Goal: Task Accomplishment & Management: Use online tool/utility

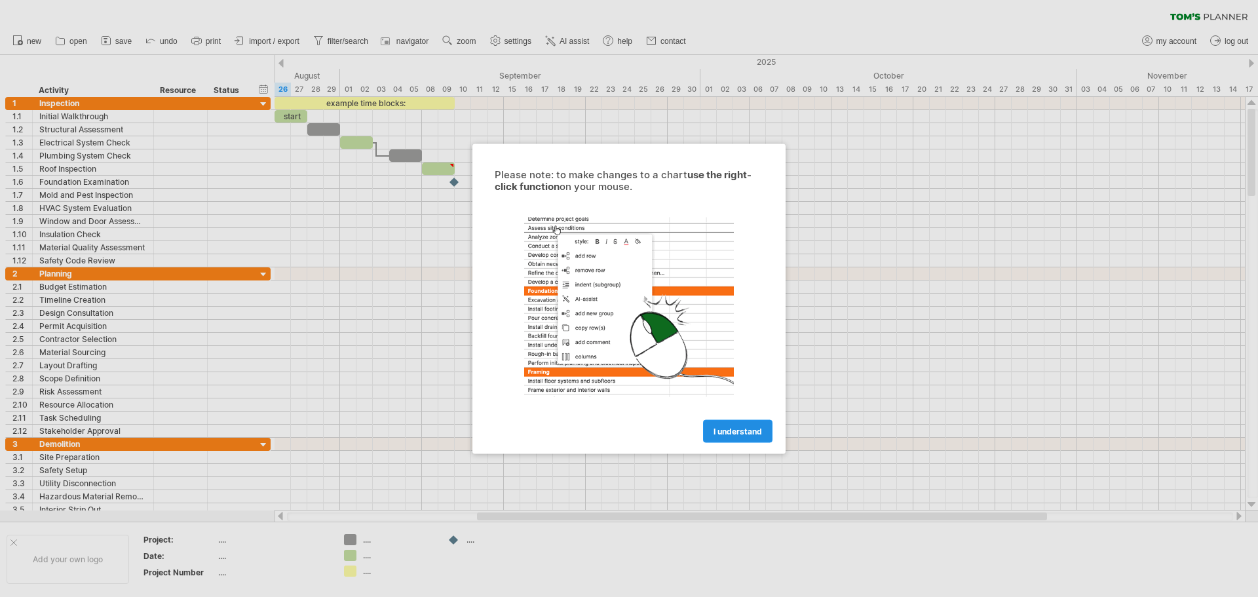
click at [727, 433] on span "I understand" at bounding box center [737, 431] width 48 height 10
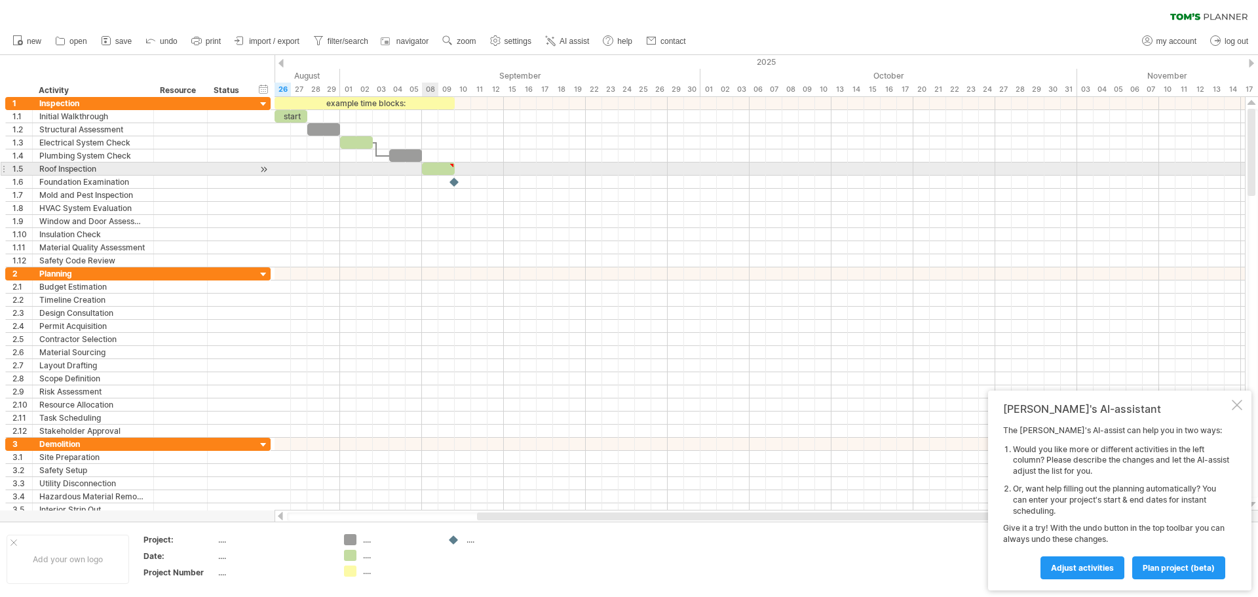
type textarea "**********"
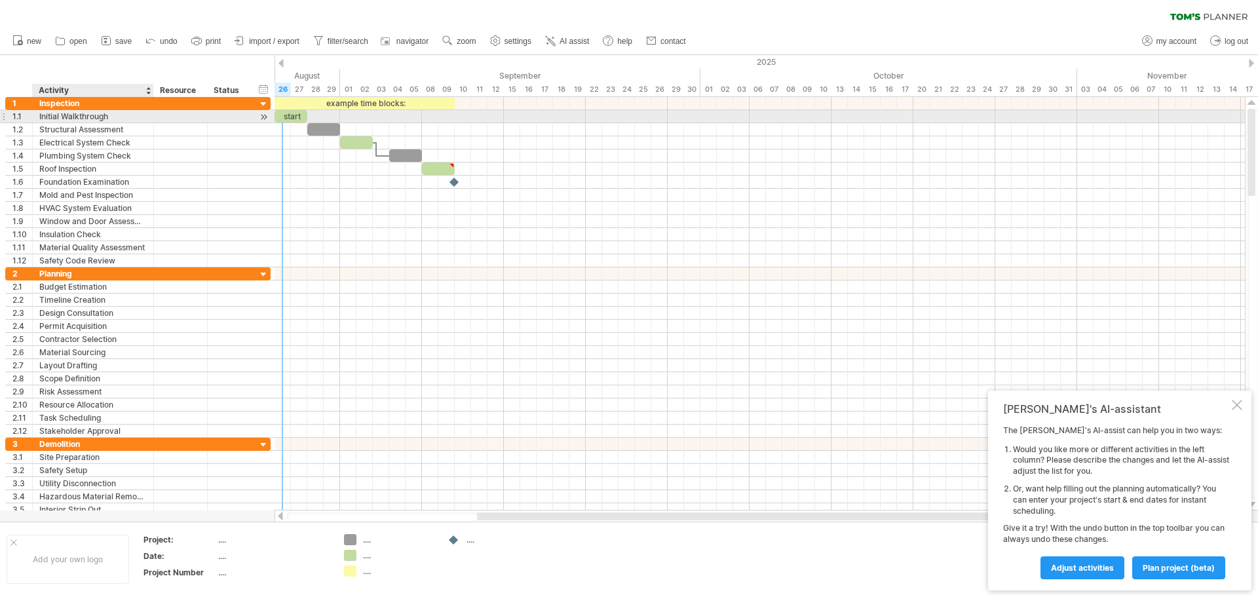
click at [93, 115] on div "Initial Walkthrough" at bounding box center [92, 116] width 107 height 12
click at [132, 115] on input "**********" at bounding box center [92, 116] width 107 height 12
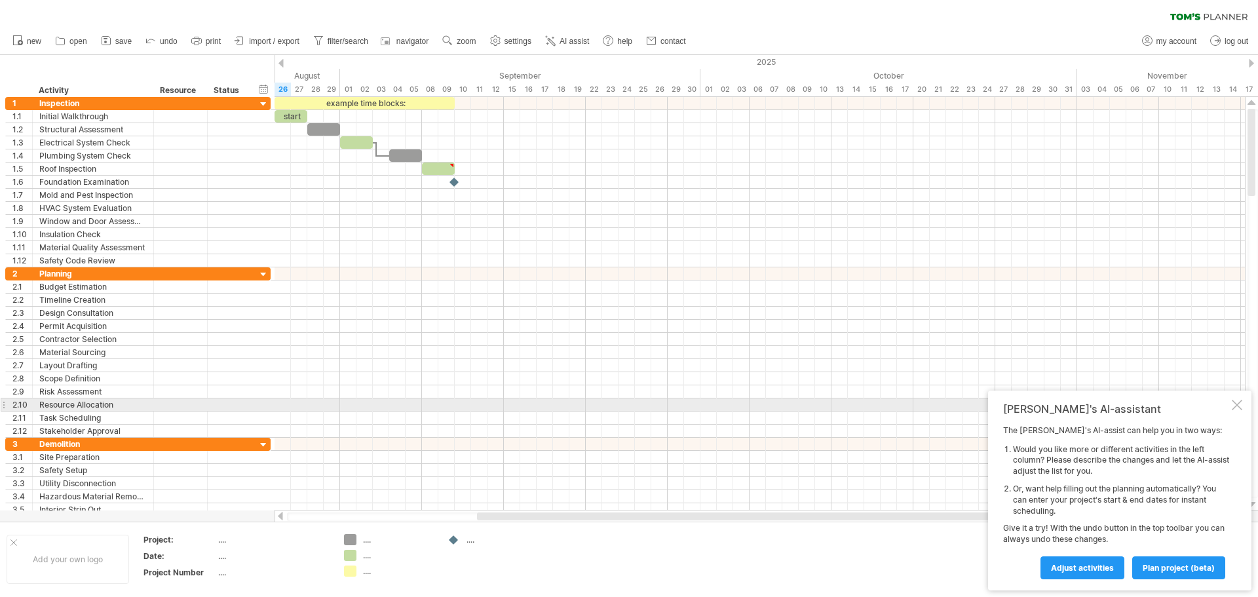
click at [1236, 406] on div at bounding box center [1237, 405] width 10 height 10
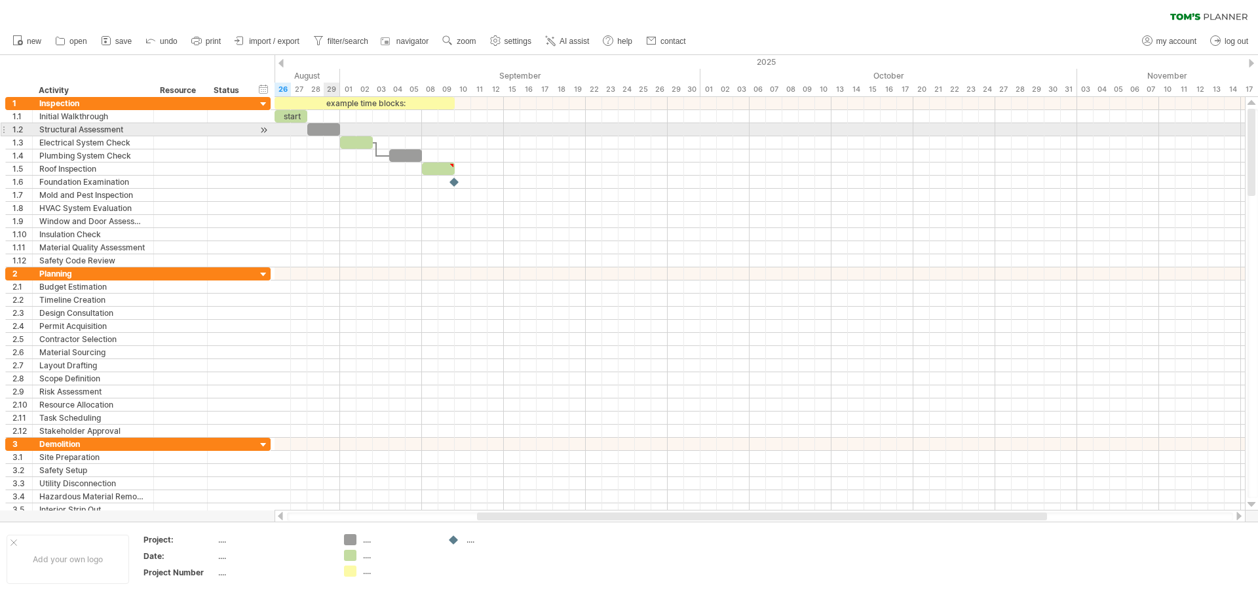
click at [328, 126] on div at bounding box center [323, 129] width 33 height 12
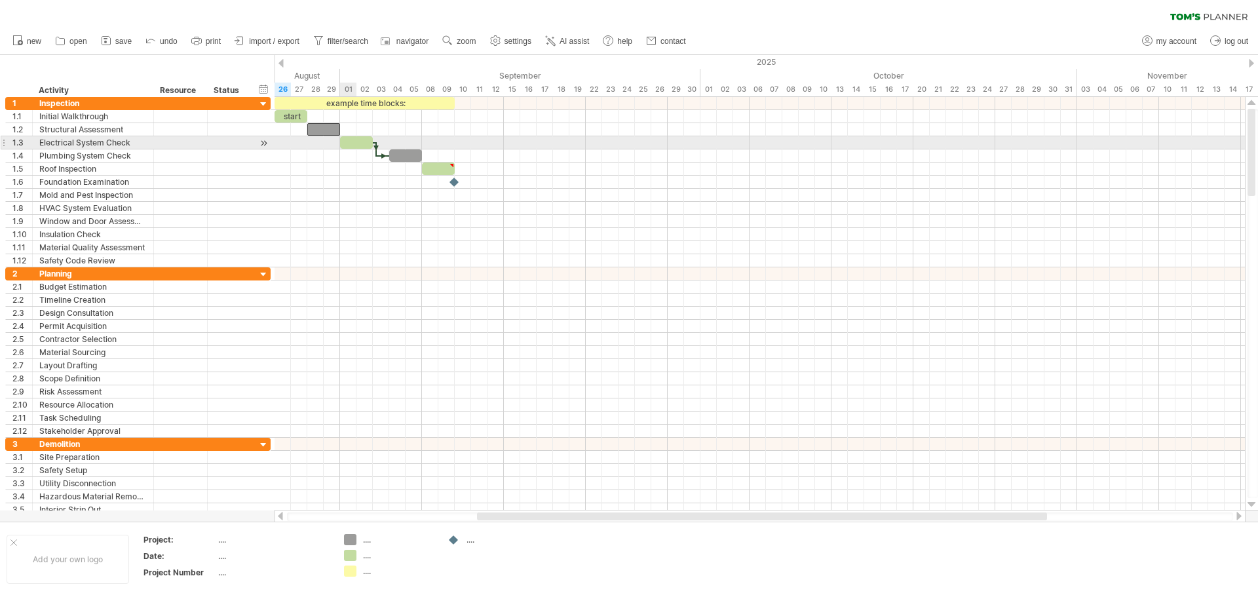
click at [351, 144] on div at bounding box center [356, 142] width 33 height 12
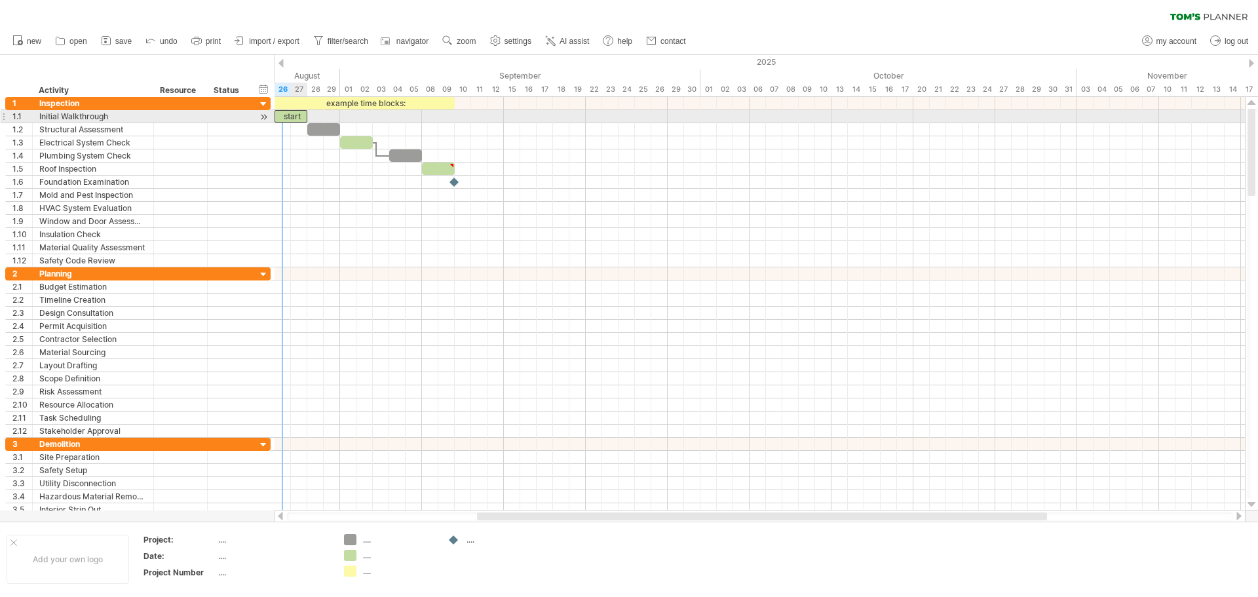
click at [291, 118] on div "start" at bounding box center [291, 116] width 33 height 12
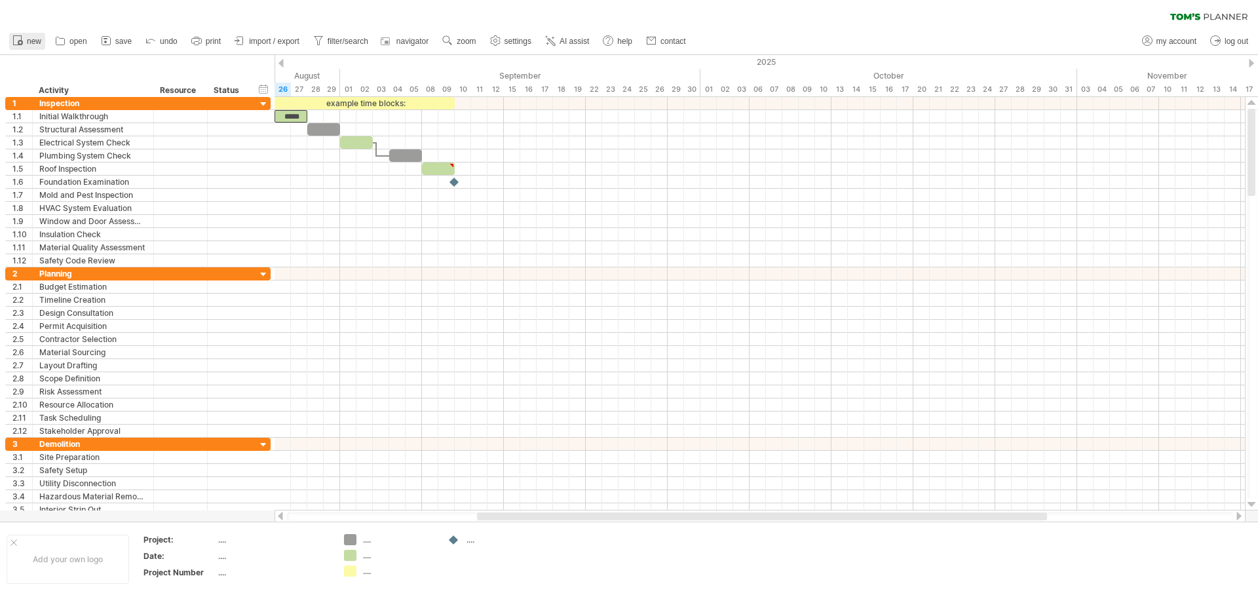
click at [31, 41] on span "new" at bounding box center [34, 41] width 14 height 9
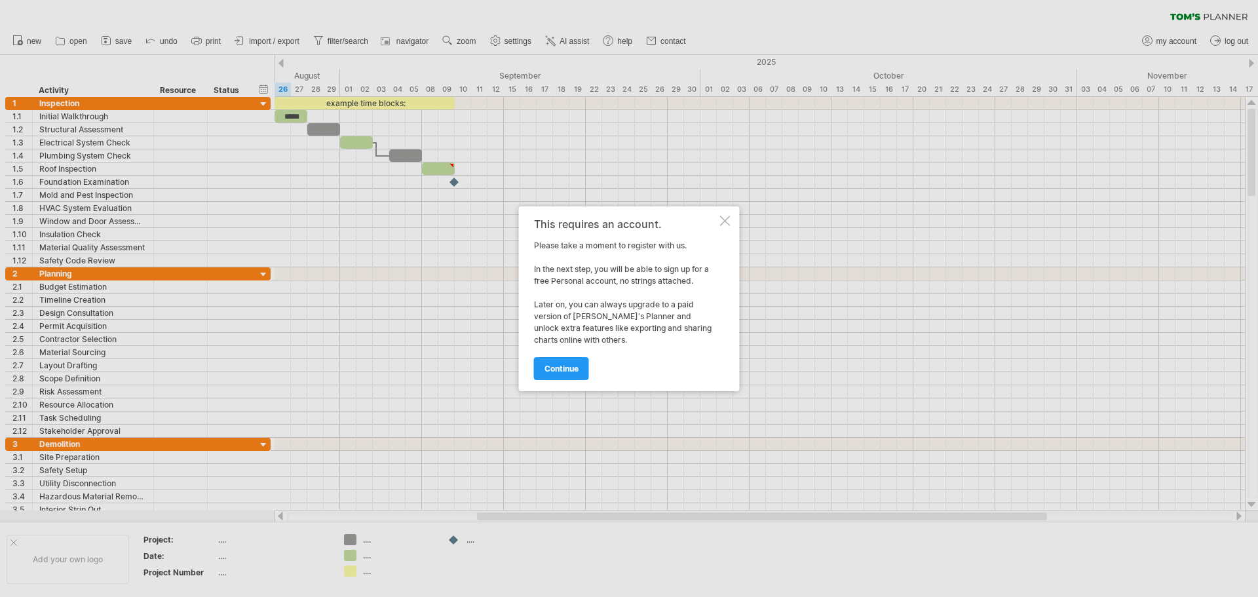
click at [52, 56] on div at bounding box center [629, 298] width 1258 height 597
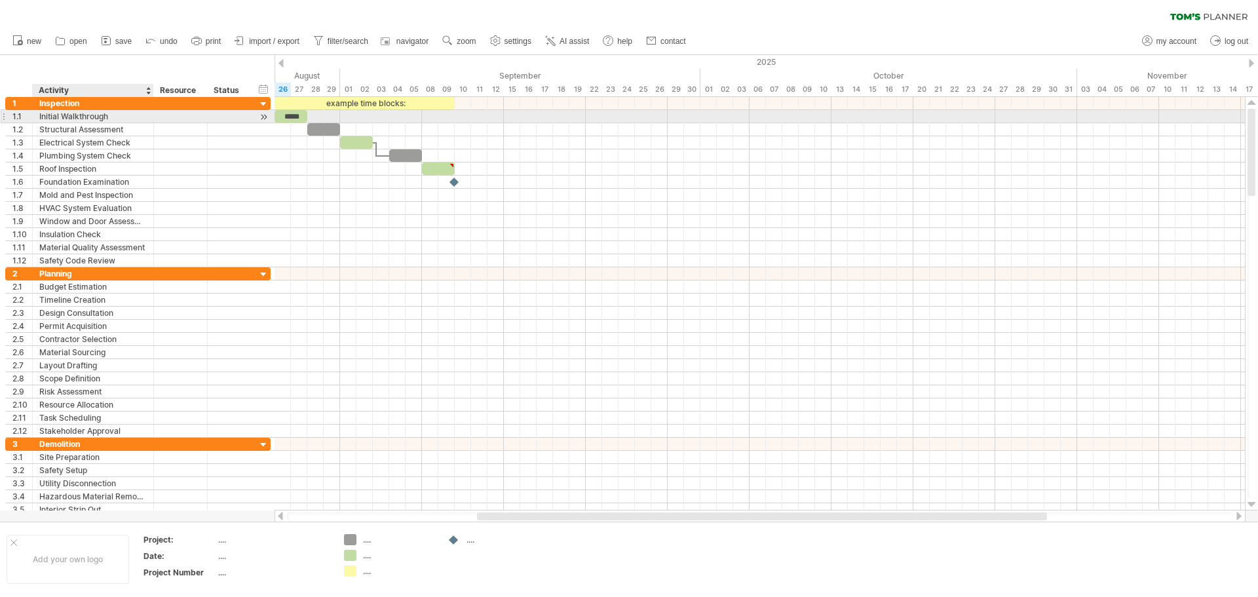
click at [81, 118] on div "Initial Walkthrough" at bounding box center [92, 116] width 107 height 12
click at [111, 117] on input "**********" at bounding box center [92, 116] width 107 height 12
drag, startPoint x: 111, startPoint y: 117, endPoint x: 41, endPoint y: 113, distance: 70.9
click at [41, 113] on input "**********" at bounding box center [92, 116] width 107 height 12
type input "*"
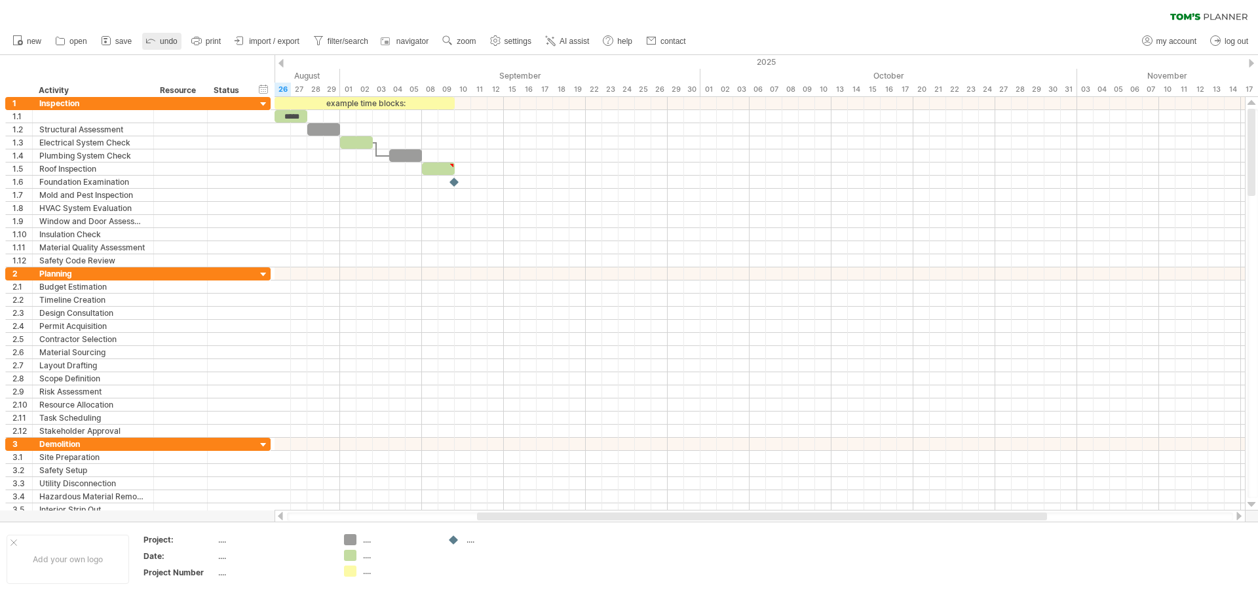
click at [151, 37] on icon at bounding box center [150, 39] width 13 height 13
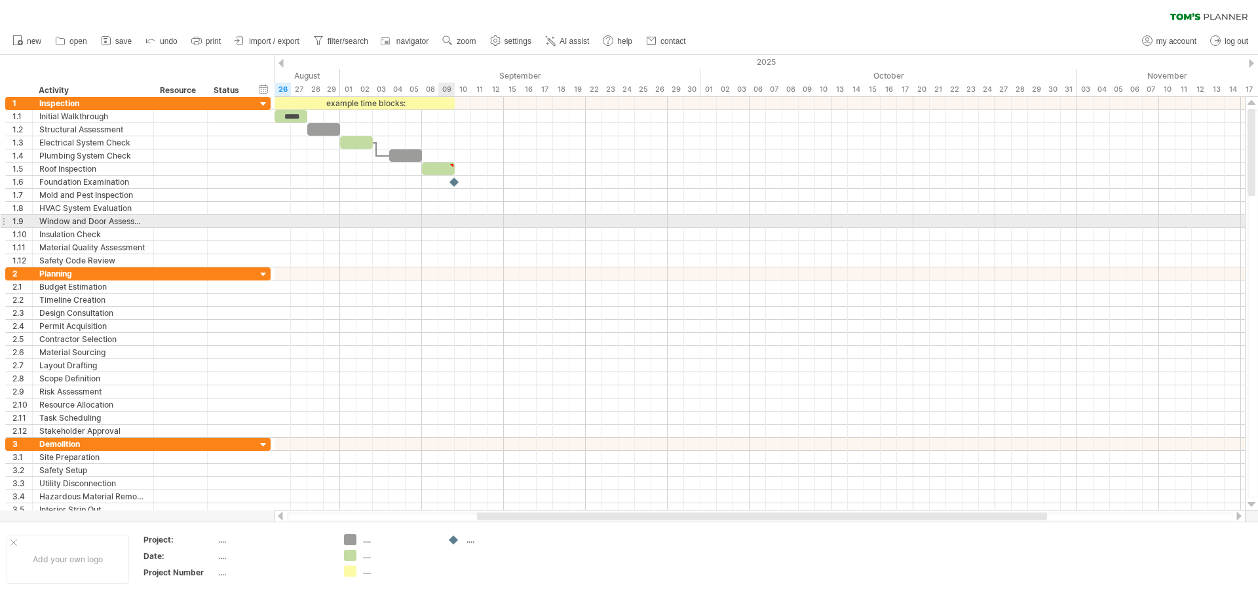
click at [450, 219] on div at bounding box center [760, 221] width 970 height 13
click at [459, 219] on div at bounding box center [760, 221] width 970 height 13
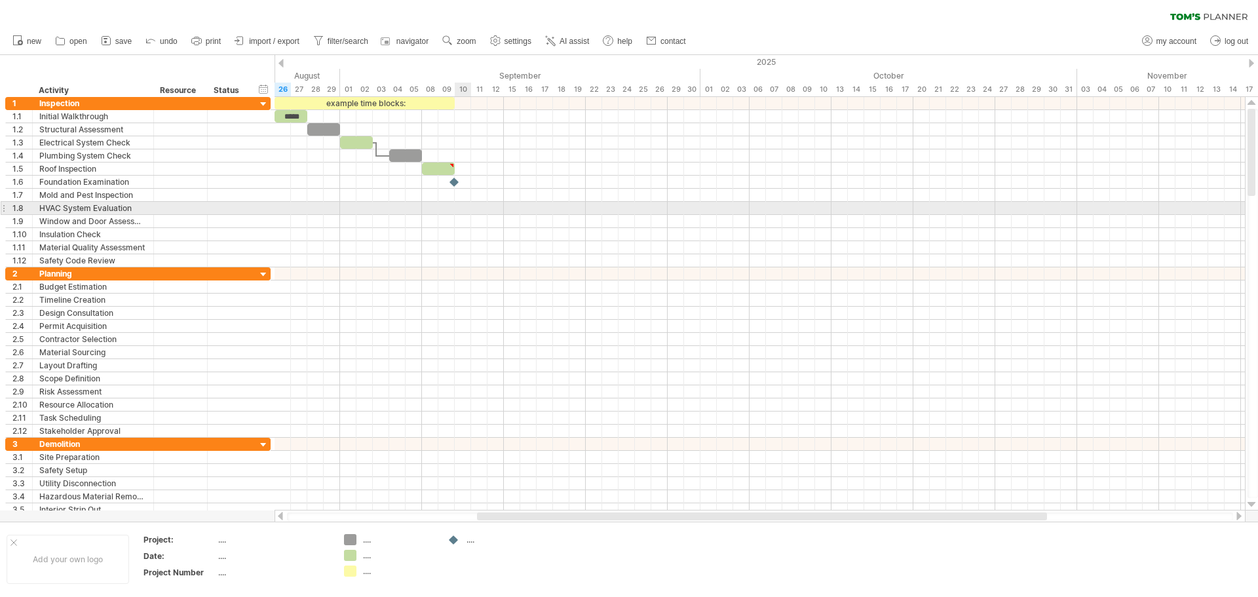
click at [463, 214] on div at bounding box center [760, 208] width 970 height 13
click at [463, 208] on div at bounding box center [760, 208] width 970 height 13
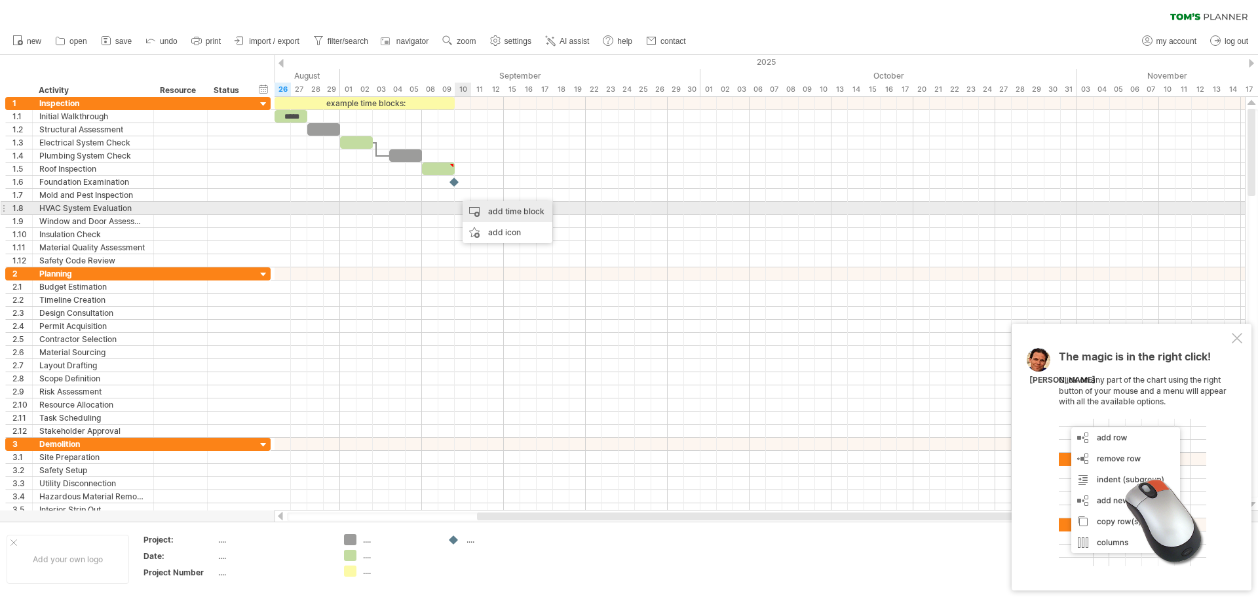
click at [493, 210] on div "add time block" at bounding box center [508, 211] width 90 height 21
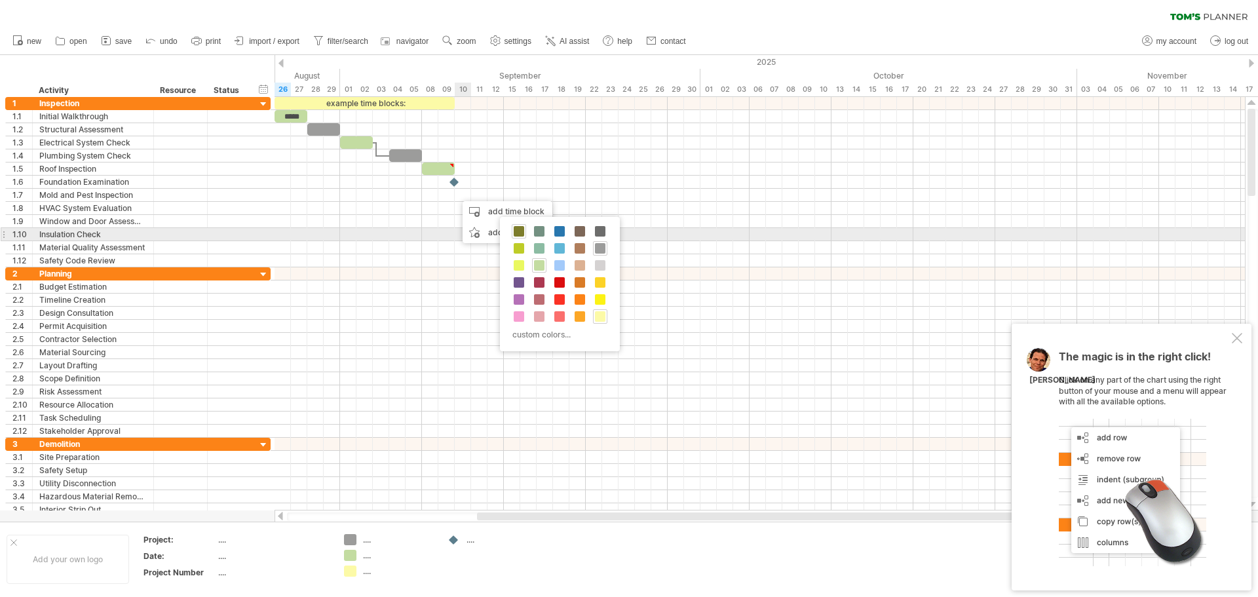
click at [520, 234] on span at bounding box center [519, 231] width 10 height 10
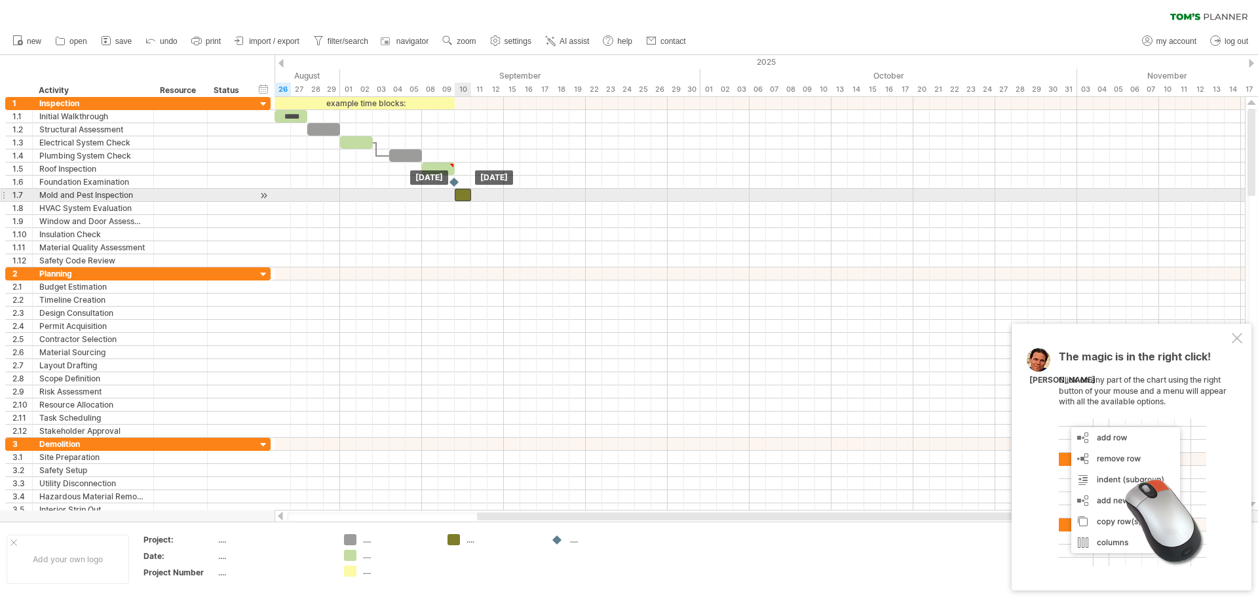
click at [463, 195] on div at bounding box center [463, 195] width 16 height 12
drag, startPoint x: 463, startPoint y: 195, endPoint x: 482, endPoint y: 195, distance: 18.3
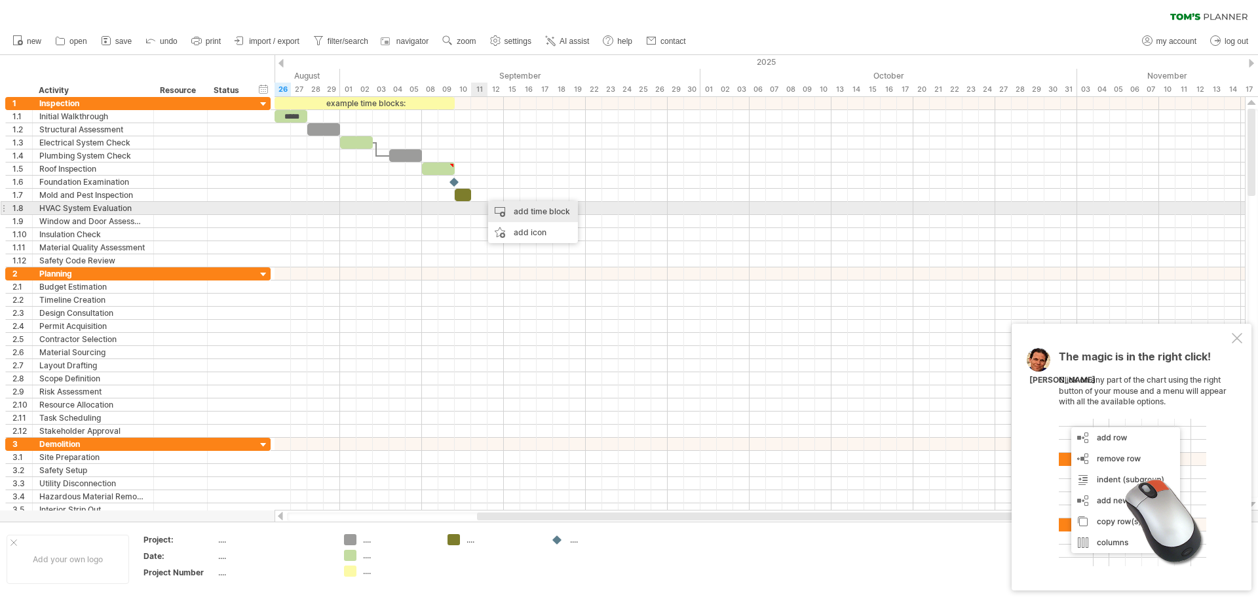
click at [518, 210] on div "add time block" at bounding box center [533, 211] width 90 height 21
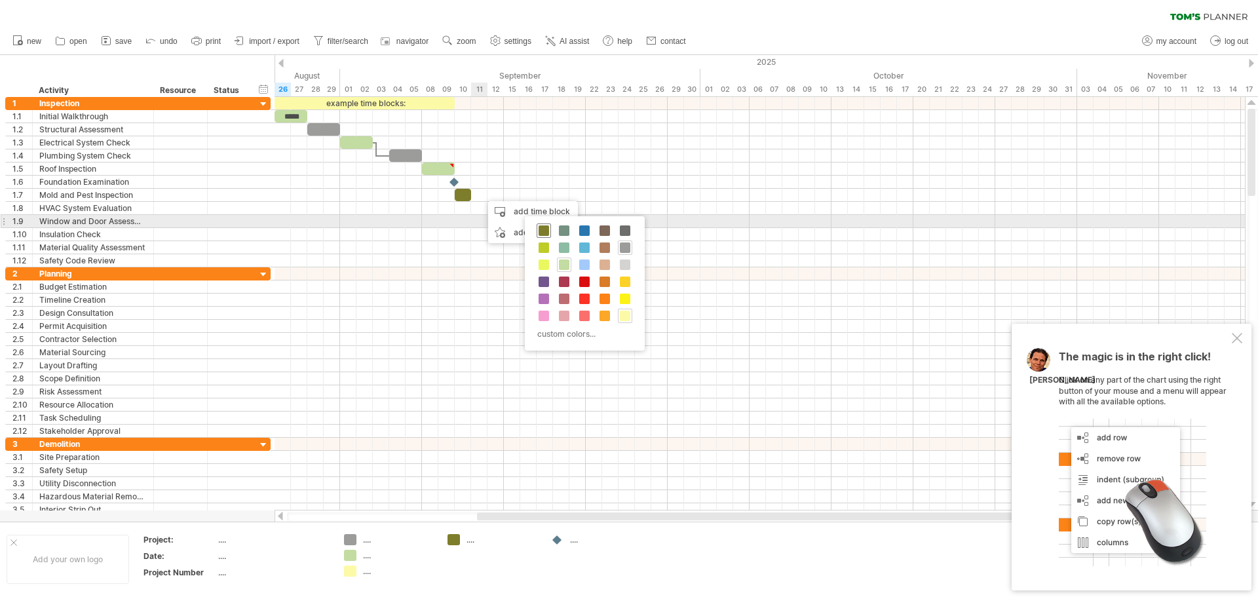
click at [538, 227] on div at bounding box center [544, 230] width 14 height 14
